Goal: Use online tool/utility: Utilize a website feature to perform a specific function

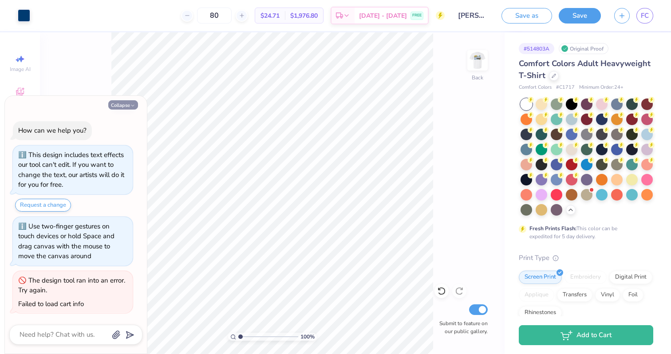
click at [117, 104] on button "Collapse" at bounding box center [123, 104] width 30 height 9
type textarea "x"
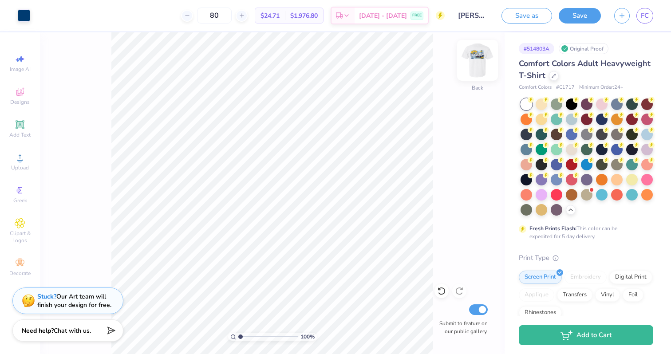
click at [468, 55] on img at bounding box center [478, 61] width 36 height 36
click at [70, 14] on icon at bounding box center [70, 14] width 7 height 7
click at [35, 15] on div at bounding box center [40, 14] width 12 height 12
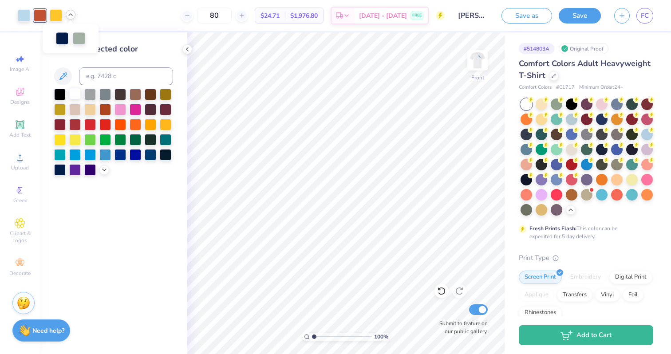
click at [72, 90] on div at bounding box center [75, 94] width 12 height 12
drag, startPoint x: 315, startPoint y: 336, endPoint x: 336, endPoint y: 334, distance: 21.0
click at [336, 334] on input "range" at bounding box center [342, 337] width 60 height 8
drag, startPoint x: 334, startPoint y: 337, endPoint x: 318, endPoint y: 337, distance: 16.4
click at [318, 337] on input "range" at bounding box center [342, 337] width 60 height 8
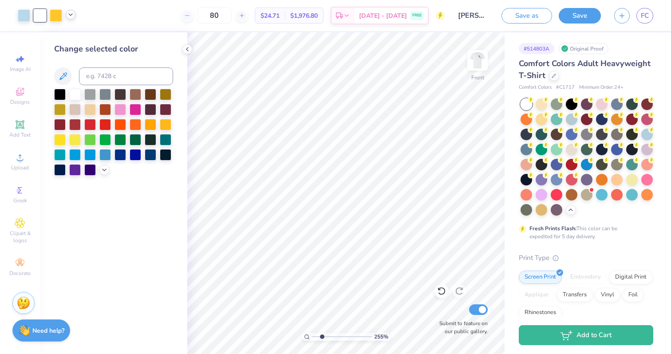
drag, startPoint x: 317, startPoint y: 338, endPoint x: 322, endPoint y: 336, distance: 5.2
type input "2.34"
click at [322, 336] on input "range" at bounding box center [342, 337] width 60 height 8
click at [107, 127] on div at bounding box center [105, 124] width 12 height 12
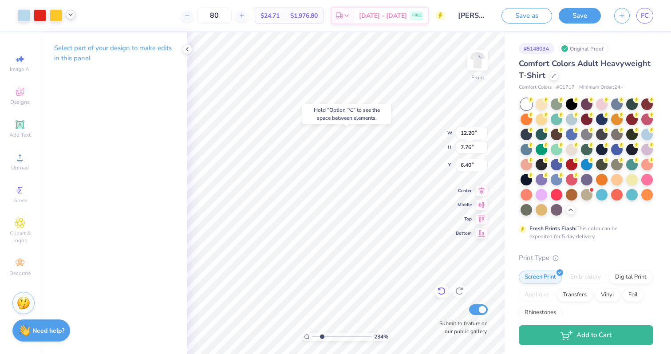
click at [440, 290] on icon at bounding box center [440, 290] width 2 height 2
type input "4.95"
drag, startPoint x: 322, startPoint y: 337, endPoint x: 344, endPoint y: 334, distance: 22.0
type input "6"
click at [344, 334] on input "range" at bounding box center [342, 337] width 60 height 8
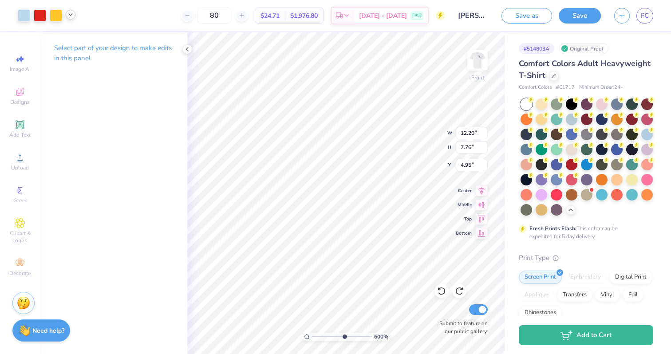
type input "1.27"
type input "1.04"
type input "9.78"
click at [442, 291] on icon at bounding box center [441, 291] width 9 height 9
drag, startPoint x: 343, startPoint y: 337, endPoint x: 319, endPoint y: 333, distance: 23.9
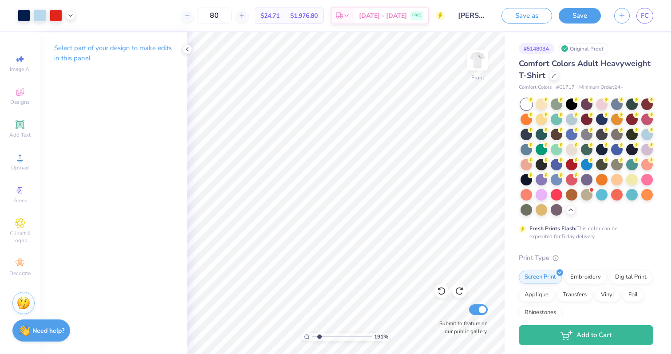
type input "1.91"
click at [319, 333] on input "range" at bounding box center [342, 337] width 60 height 8
click at [58, 15] on div at bounding box center [56, 14] width 12 height 12
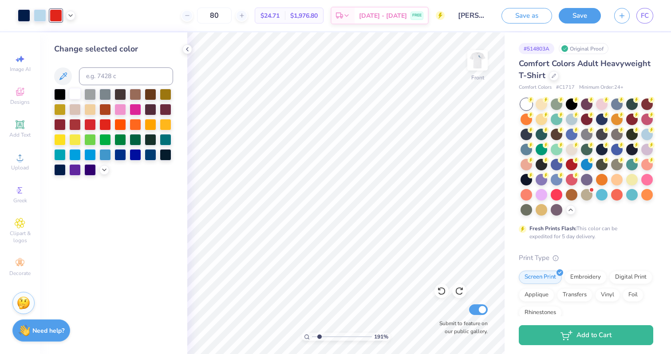
click at [80, 93] on div at bounding box center [75, 94] width 12 height 12
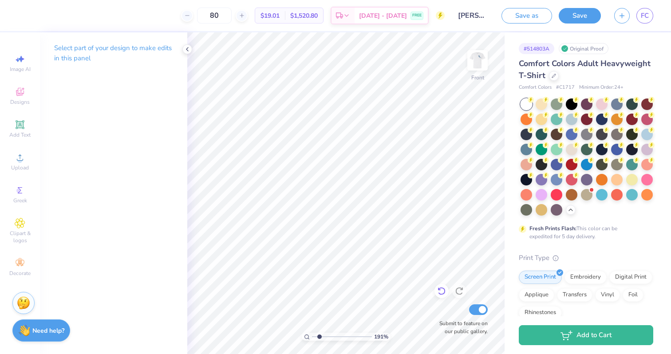
click at [444, 288] on icon at bounding box center [441, 291] width 9 height 9
click at [34, 12] on div at bounding box center [40, 14] width 12 height 12
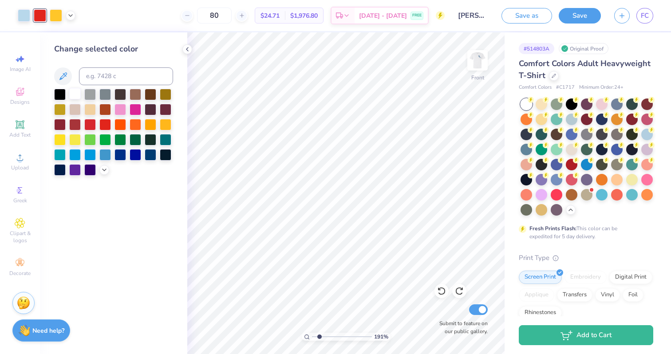
click at [77, 95] on div at bounding box center [75, 94] width 12 height 12
